Goal: Transaction & Acquisition: Purchase product/service

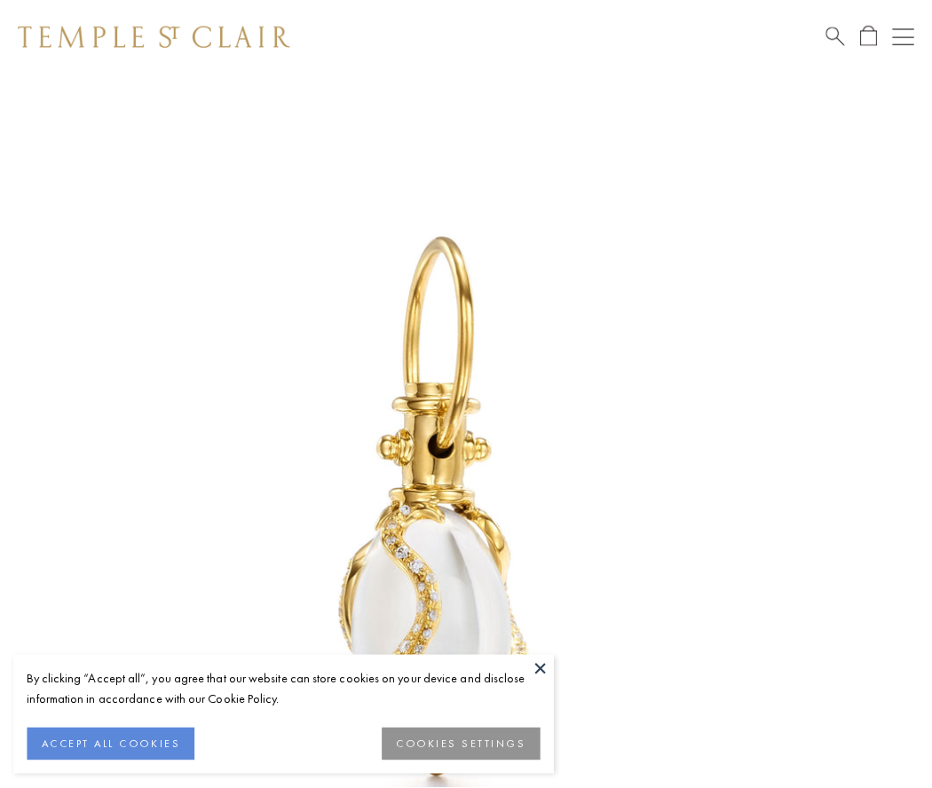
scroll to position [17, 0]
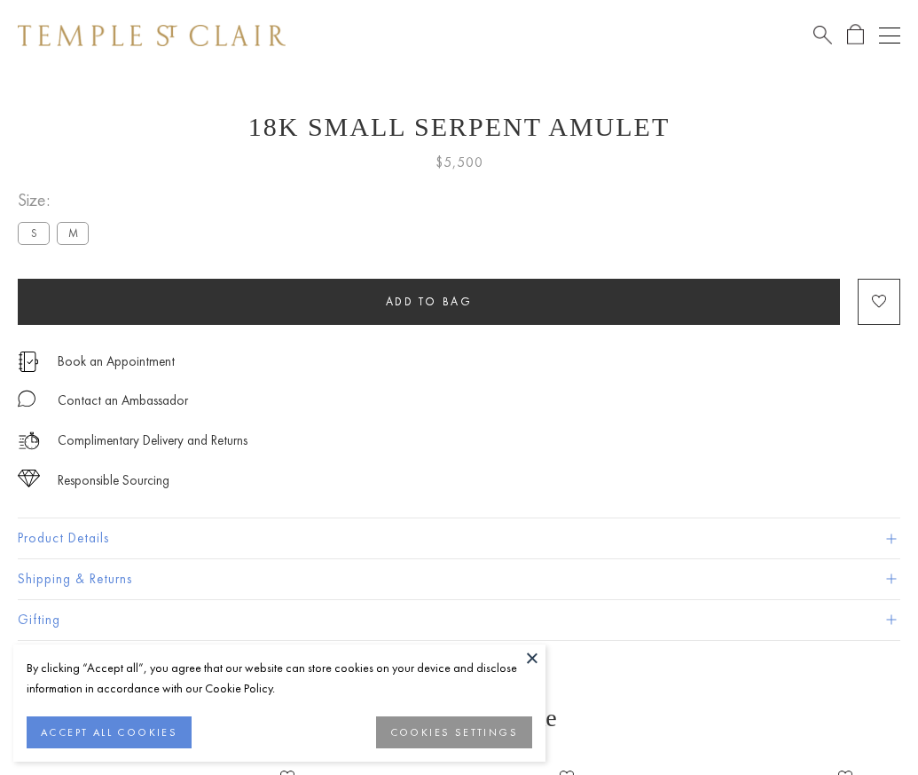
click at [429, 301] on span "Add to bag" at bounding box center [429, 301] width 87 height 15
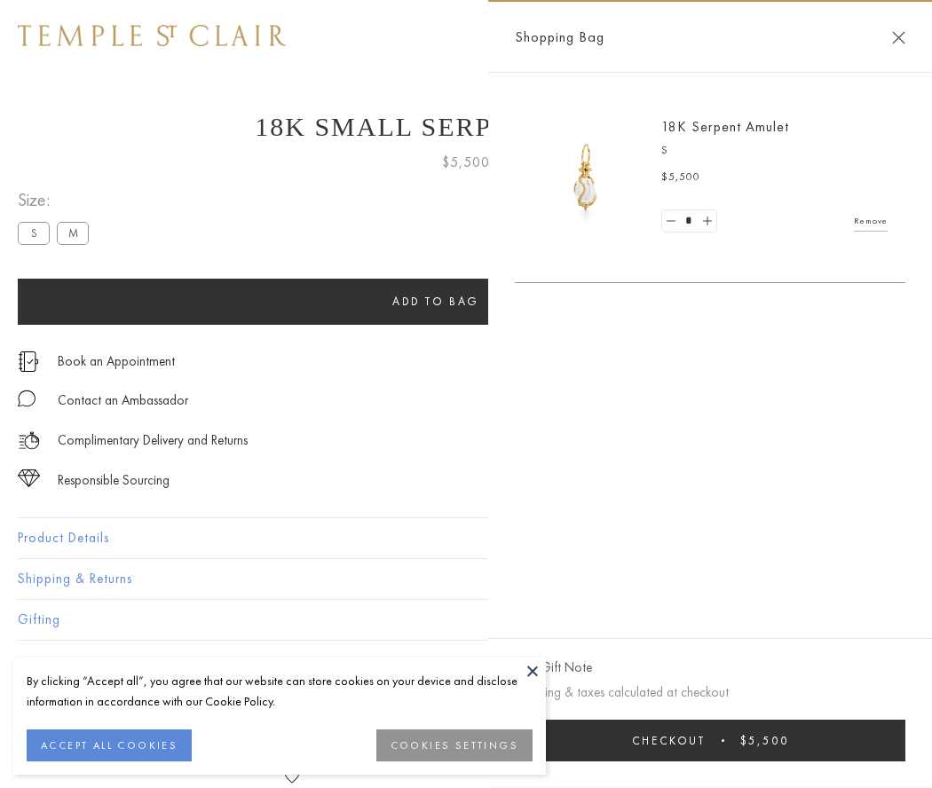
click at [705, 740] on span "Checkout" at bounding box center [669, 740] width 74 height 15
